Goal: Task Accomplishment & Management: Use online tool/utility

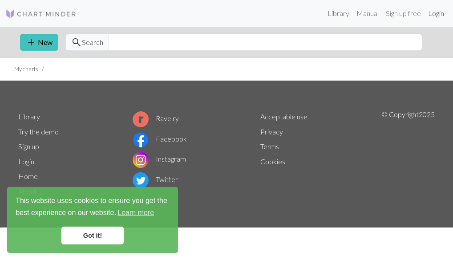
click at [435, 13] on link "Login" at bounding box center [435, 13] width 23 height 18
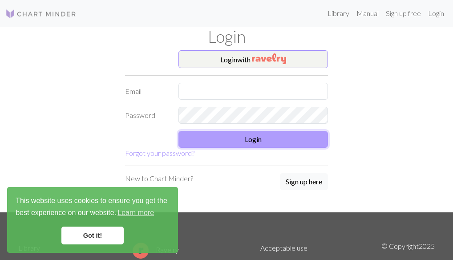
click at [261, 139] on button "Login" at bounding box center [252, 139] width 149 height 17
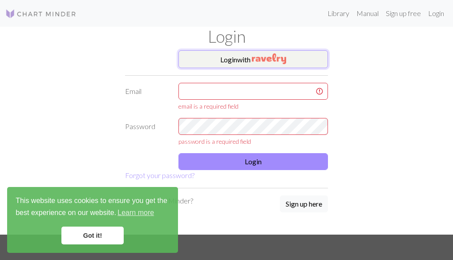
click at [239, 57] on button "Login with" at bounding box center [252, 59] width 149 height 18
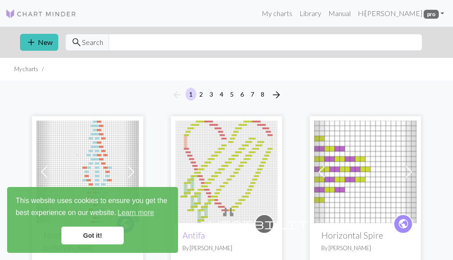
click at [80, 234] on link "Got it!" at bounding box center [92, 235] width 62 height 18
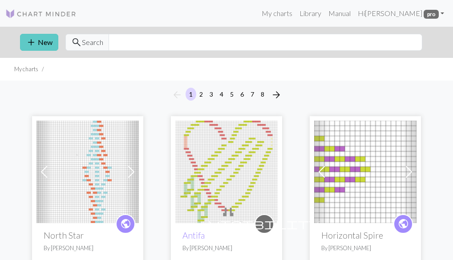
click at [32, 47] on span "add" at bounding box center [31, 42] width 11 height 12
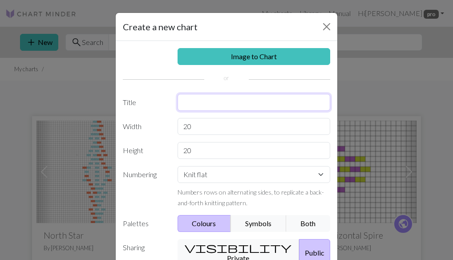
click at [197, 106] on input "text" at bounding box center [253, 102] width 153 height 17
type input "P"
type input "Golden Poppy"
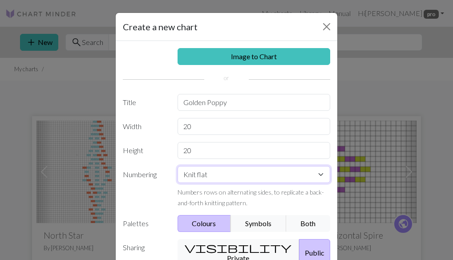
click at [323, 174] on select "Knit flat Knit in the round Lace knitting Cross stitch" at bounding box center [253, 174] width 153 height 17
select select "round"
click at [177, 166] on select "Knit flat Knit in the round Lace knitting Cross stitch" at bounding box center [253, 174] width 153 height 17
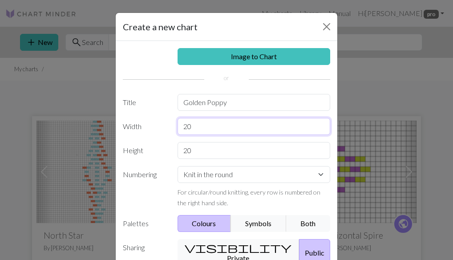
click at [217, 129] on input "20" at bounding box center [253, 126] width 153 height 17
type input "2"
type input "35"
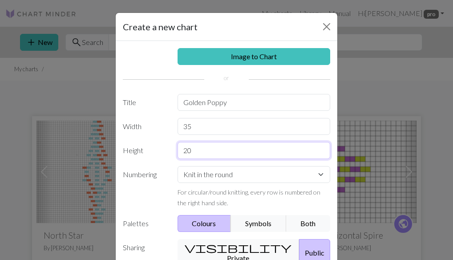
click at [206, 149] on input "20" at bounding box center [253, 150] width 153 height 17
type input "2"
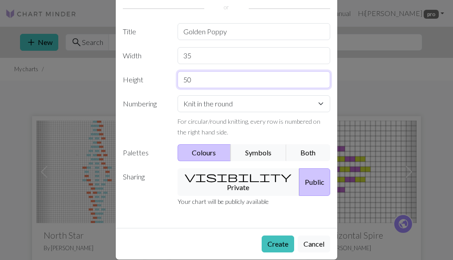
scroll to position [72, 0]
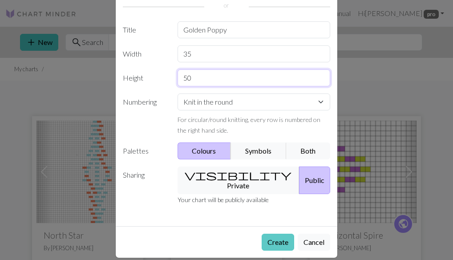
type input "50"
click at [279, 233] on button "Create" at bounding box center [278, 241] width 32 height 17
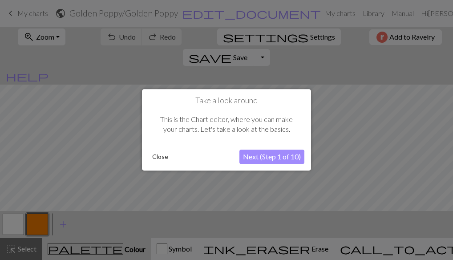
click at [158, 157] on button "Close" at bounding box center [160, 156] width 23 height 13
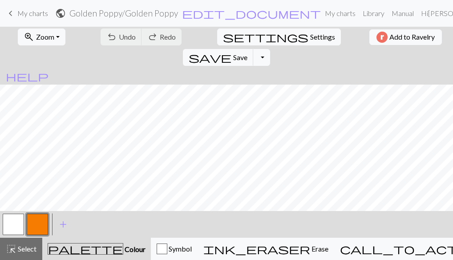
scroll to position [321, 0]
click at [35, 229] on button "button" at bounding box center [37, 223] width 21 height 21
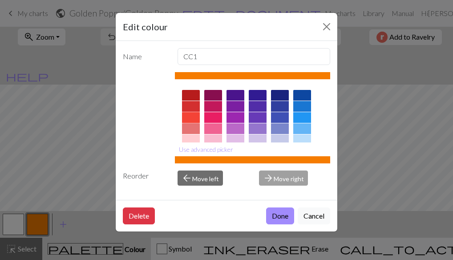
click at [185, 117] on div at bounding box center [191, 117] width 18 height 11
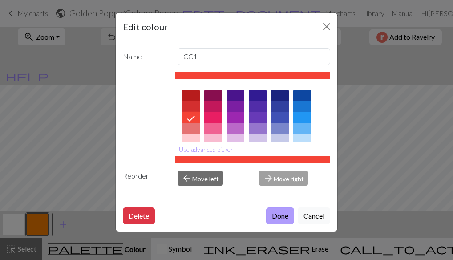
click at [282, 216] on button "Done" at bounding box center [280, 215] width 28 height 17
